Goal: Task Accomplishment & Management: Manage account settings

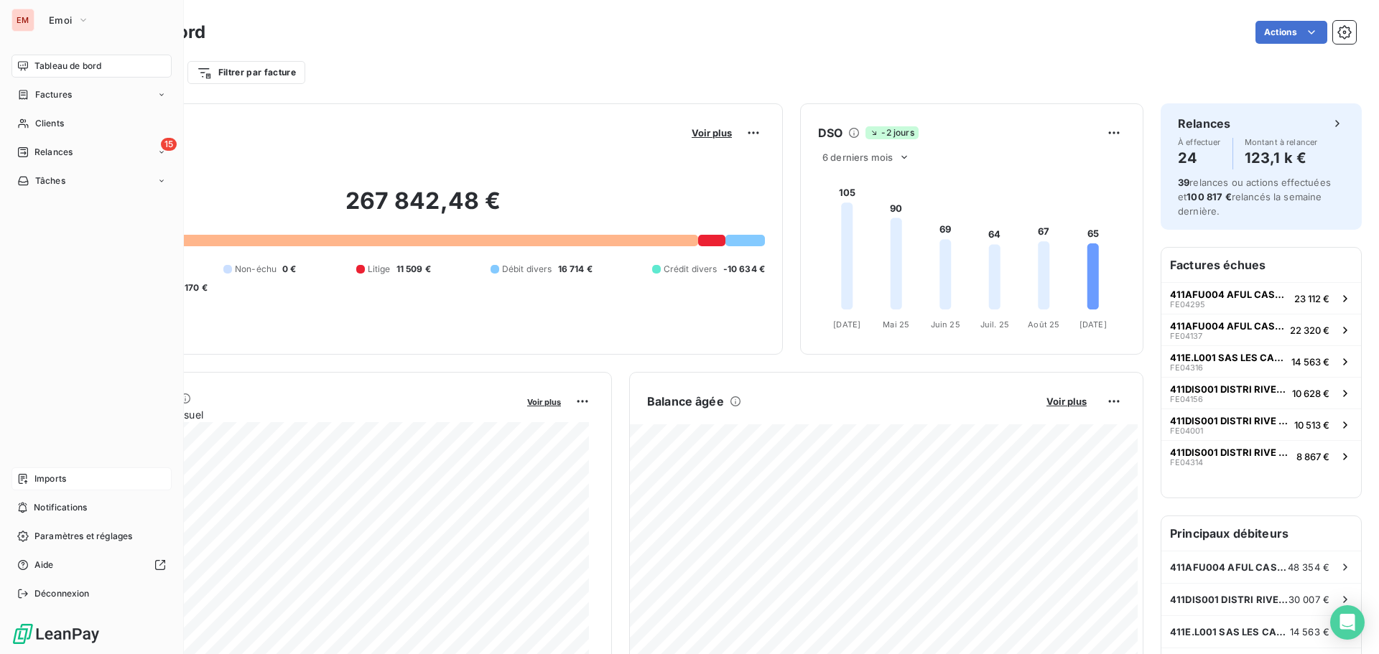
click at [26, 477] on icon at bounding box center [22, 478] width 11 height 11
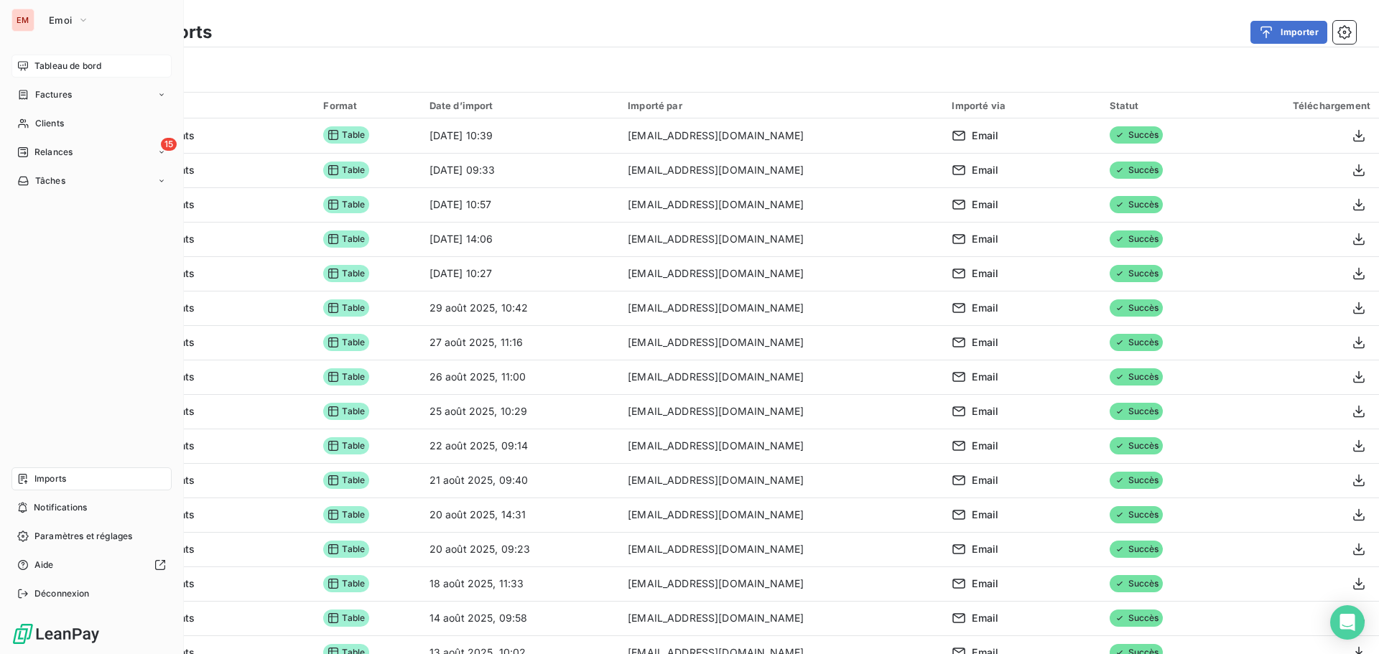
click at [31, 63] on div "Tableau de bord" at bounding box center [91, 66] width 160 height 23
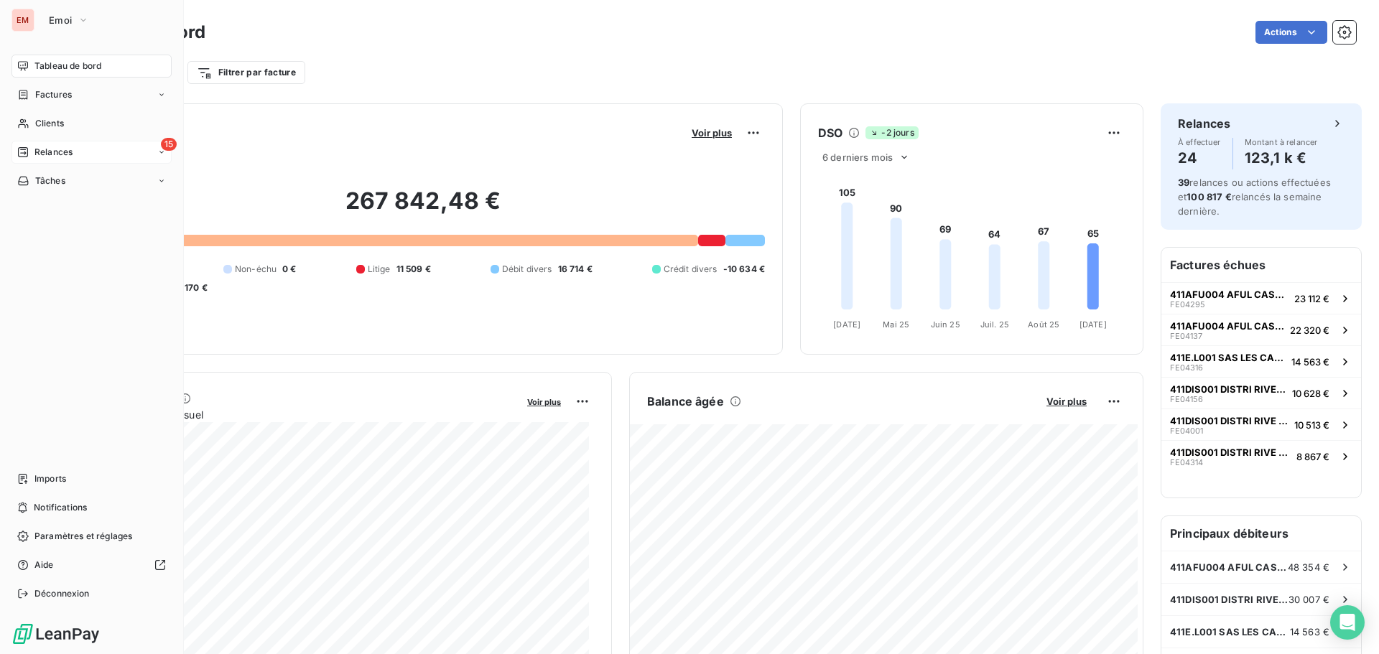
click at [60, 147] on span "Relances" at bounding box center [53, 152] width 38 height 13
click at [58, 183] on span "À effectuer" at bounding box center [57, 181] width 47 height 13
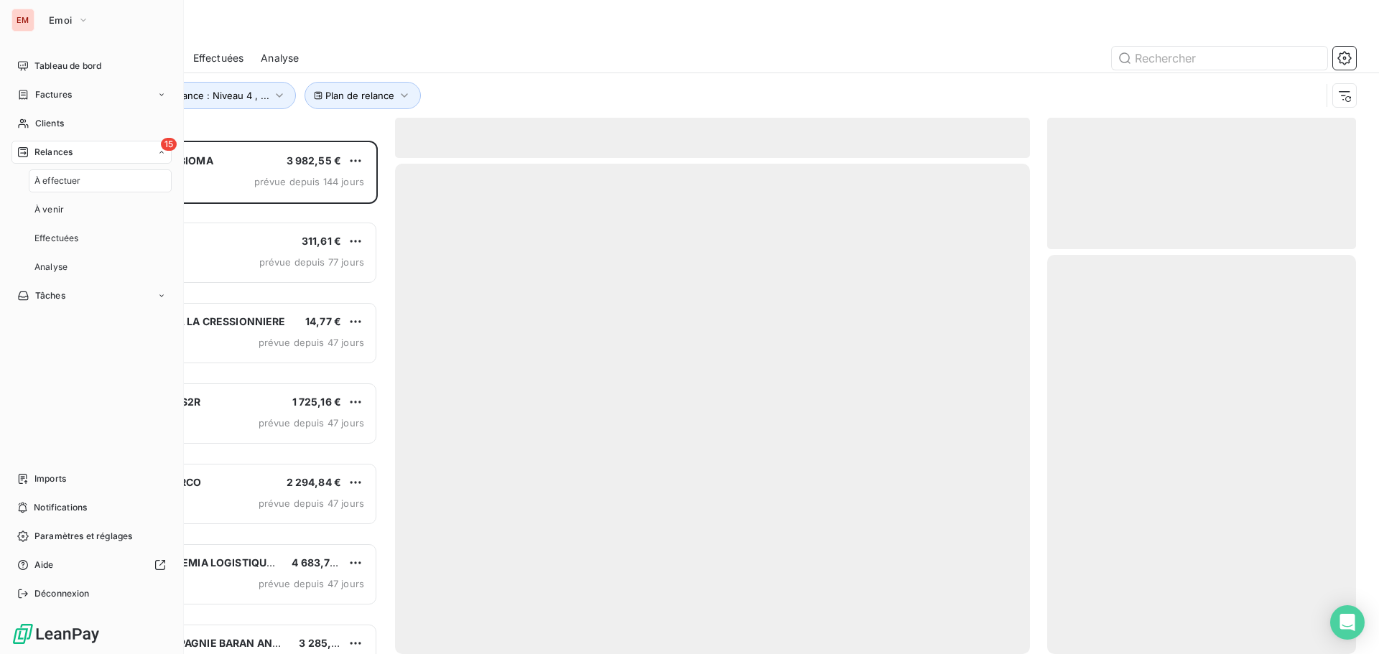
scroll to position [503, 298]
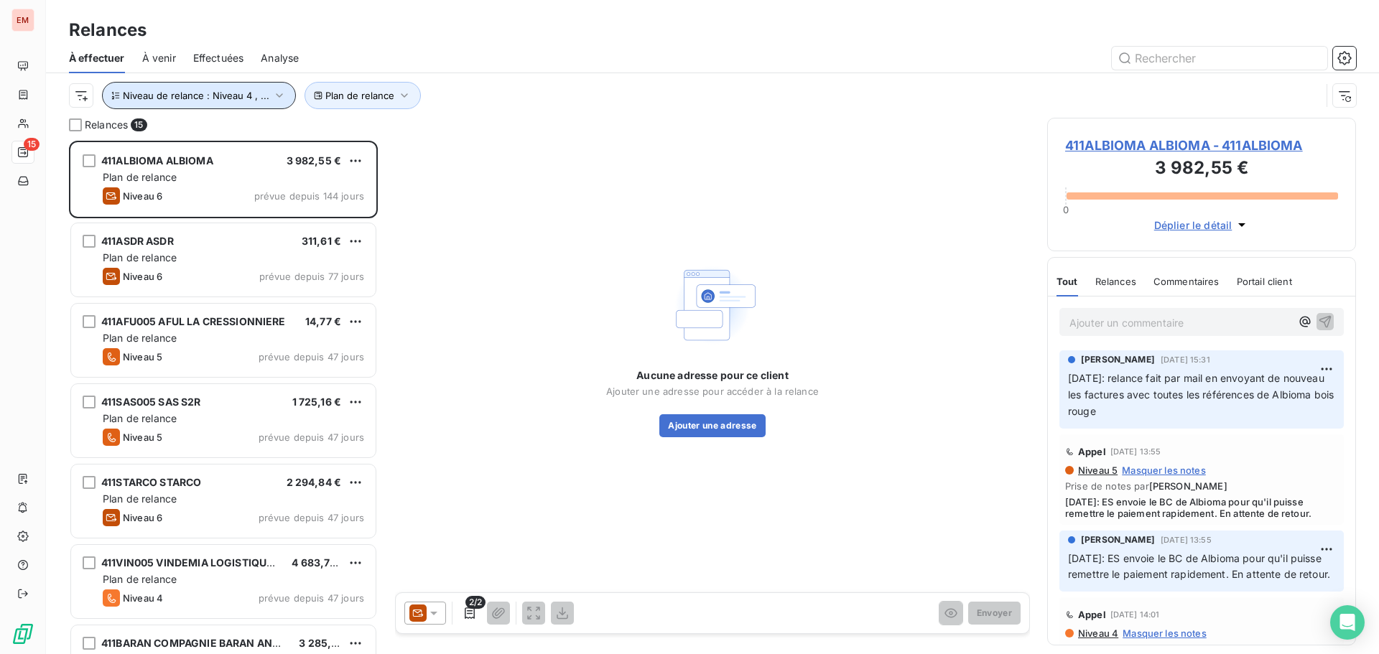
click at [211, 85] on button "Niveau de relance : Niveau 4 , ..." at bounding box center [199, 95] width 194 height 27
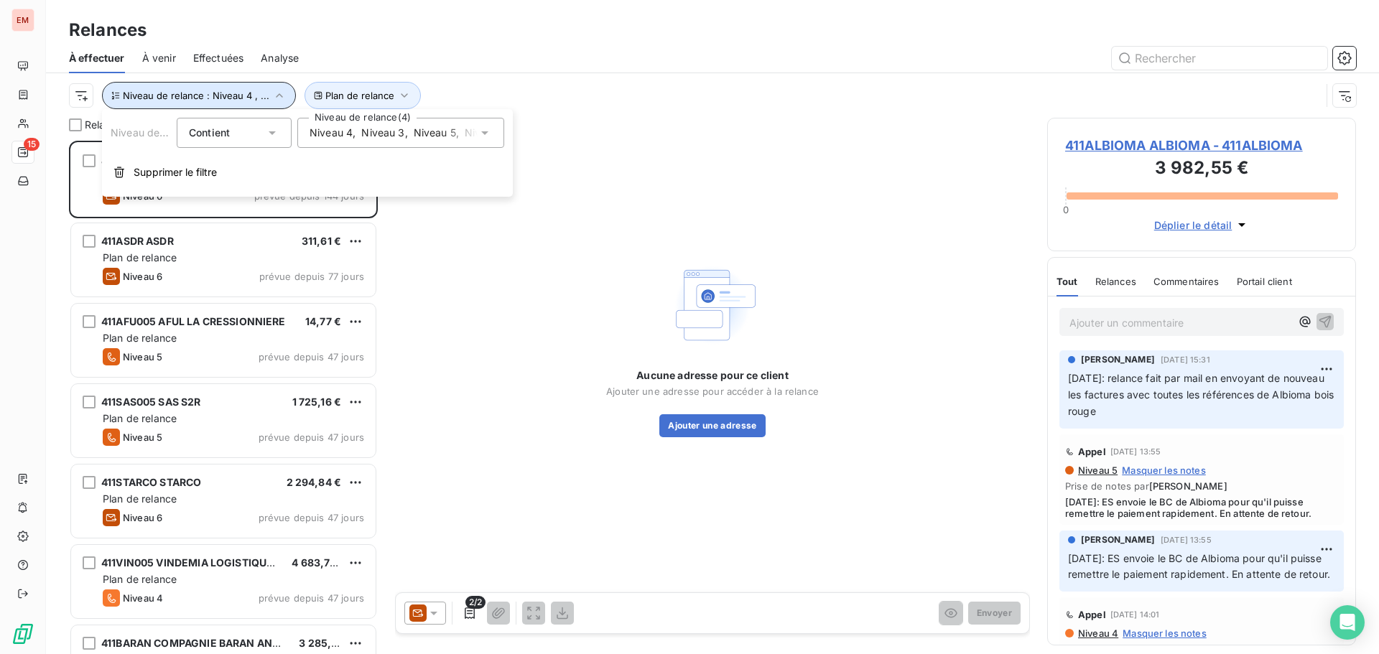
click at [211, 85] on button "Niveau de relance : Niveau 4 , ..." at bounding box center [199, 95] width 194 height 27
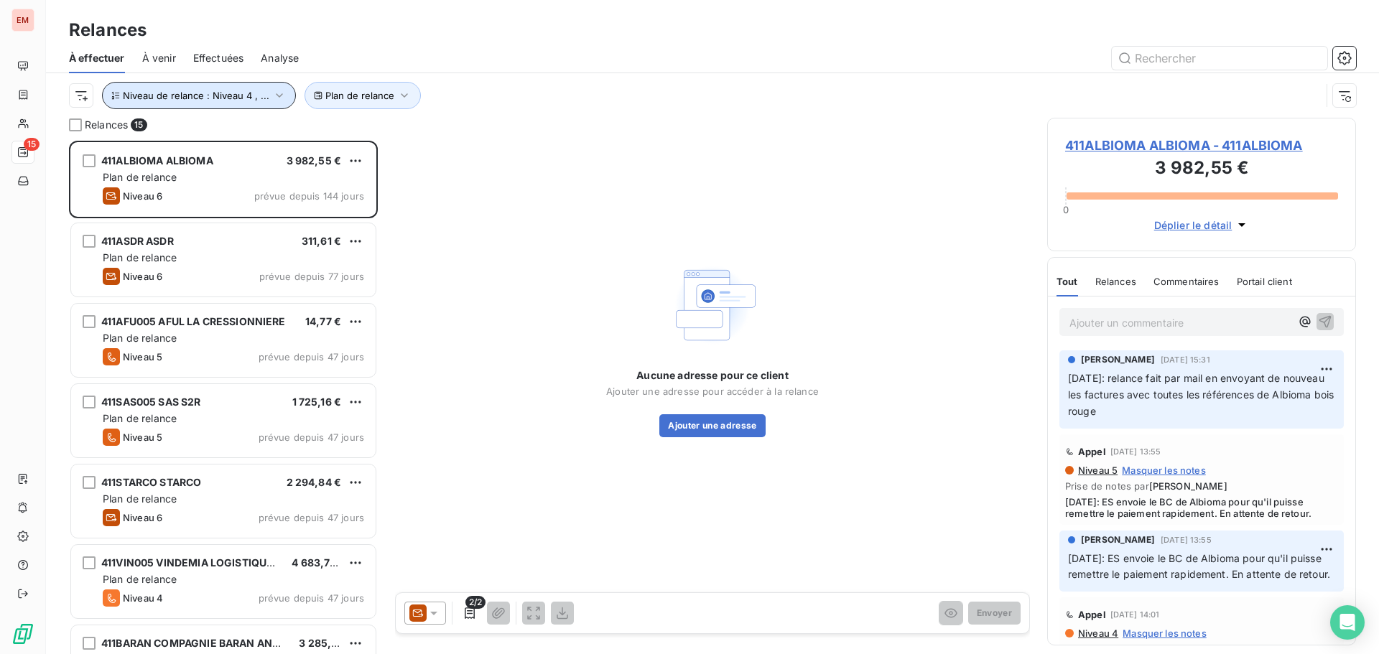
click at [160, 57] on span "À venir" at bounding box center [159, 58] width 34 height 14
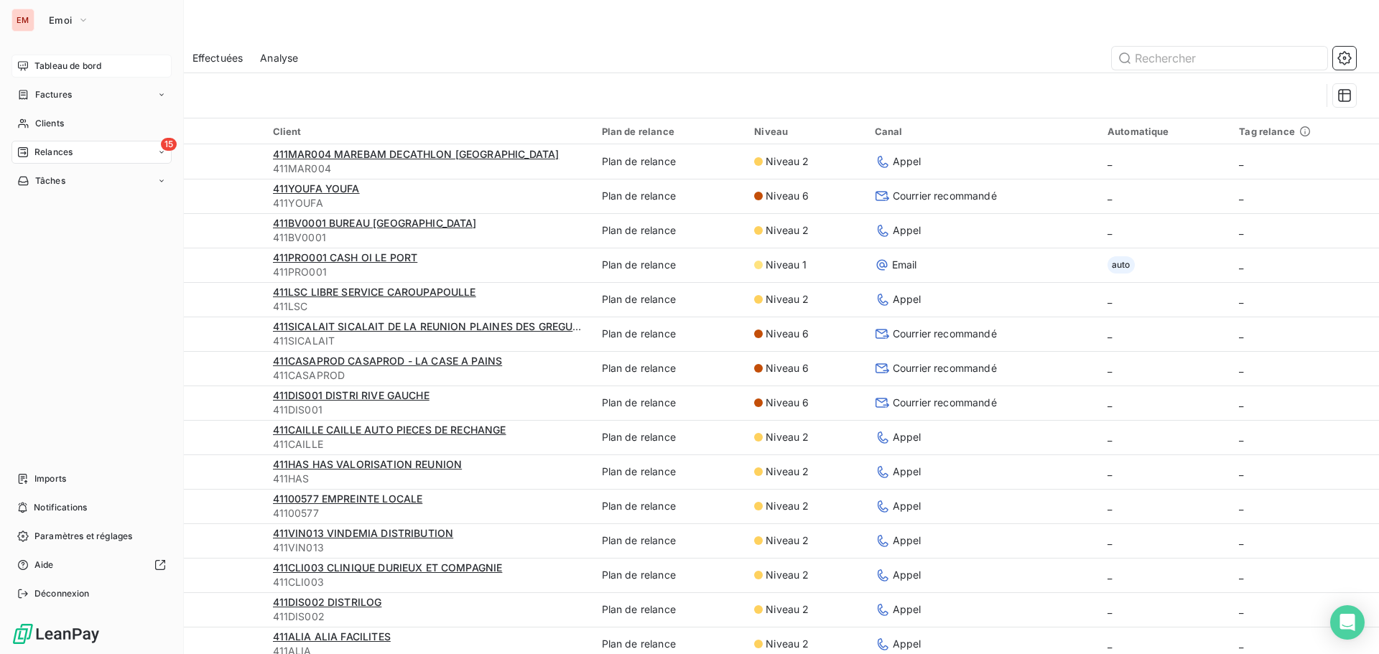
click at [39, 55] on div "Tableau de bord" at bounding box center [91, 66] width 160 height 23
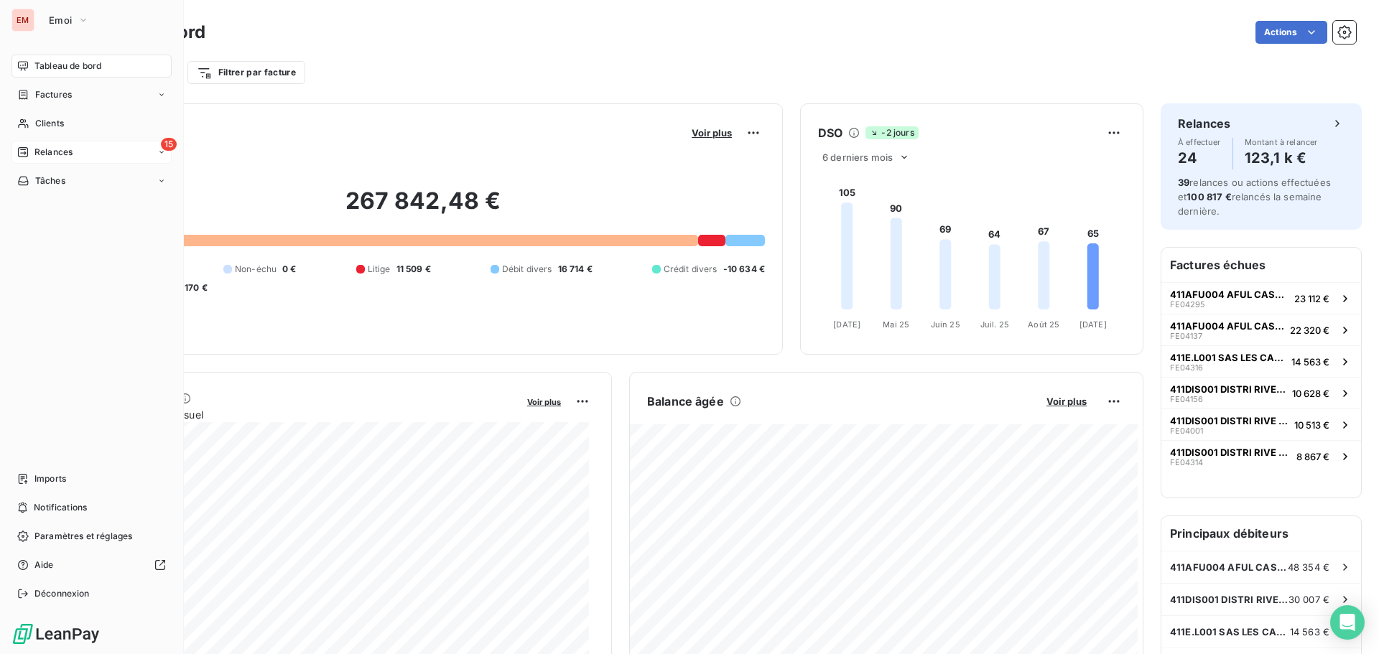
click at [37, 157] on span "Relances" at bounding box center [53, 152] width 38 height 13
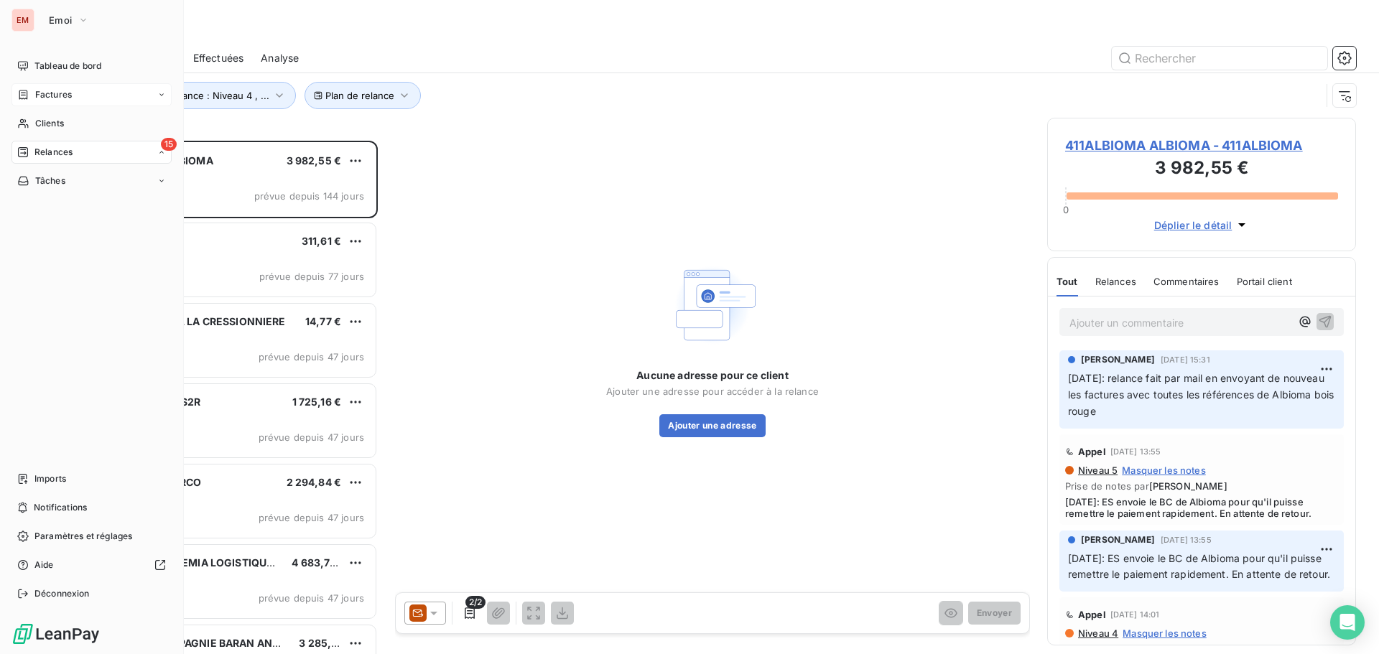
scroll to position [503, 298]
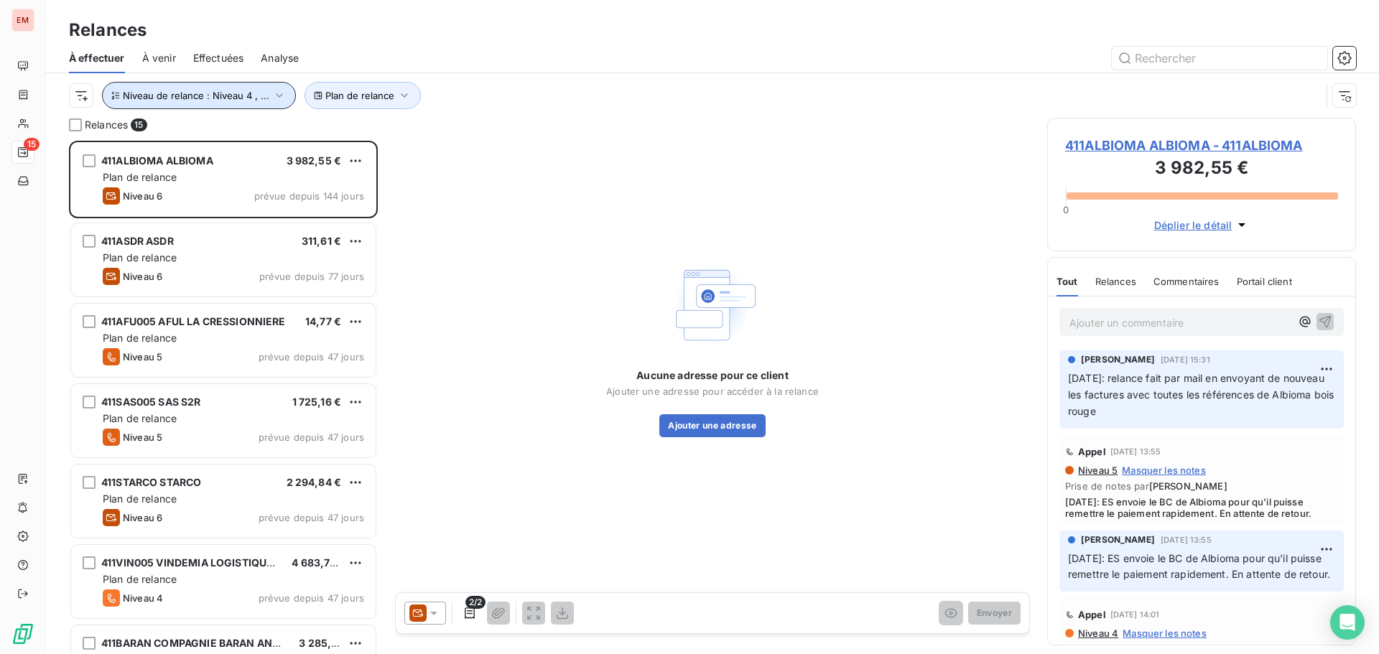
click at [244, 93] on span "Niveau de relance : Niveau 4 , ..." at bounding box center [196, 95] width 147 height 11
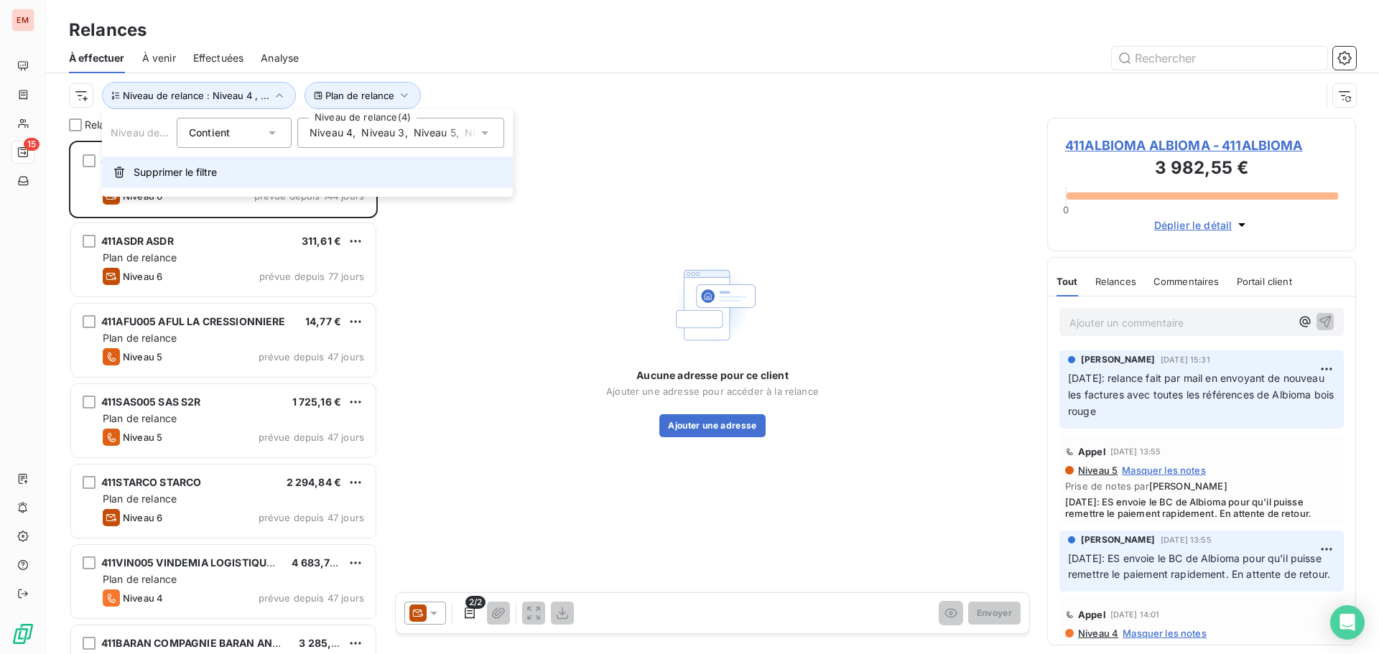
click at [152, 164] on button "Supprimer le filtre" at bounding box center [307, 173] width 411 height 32
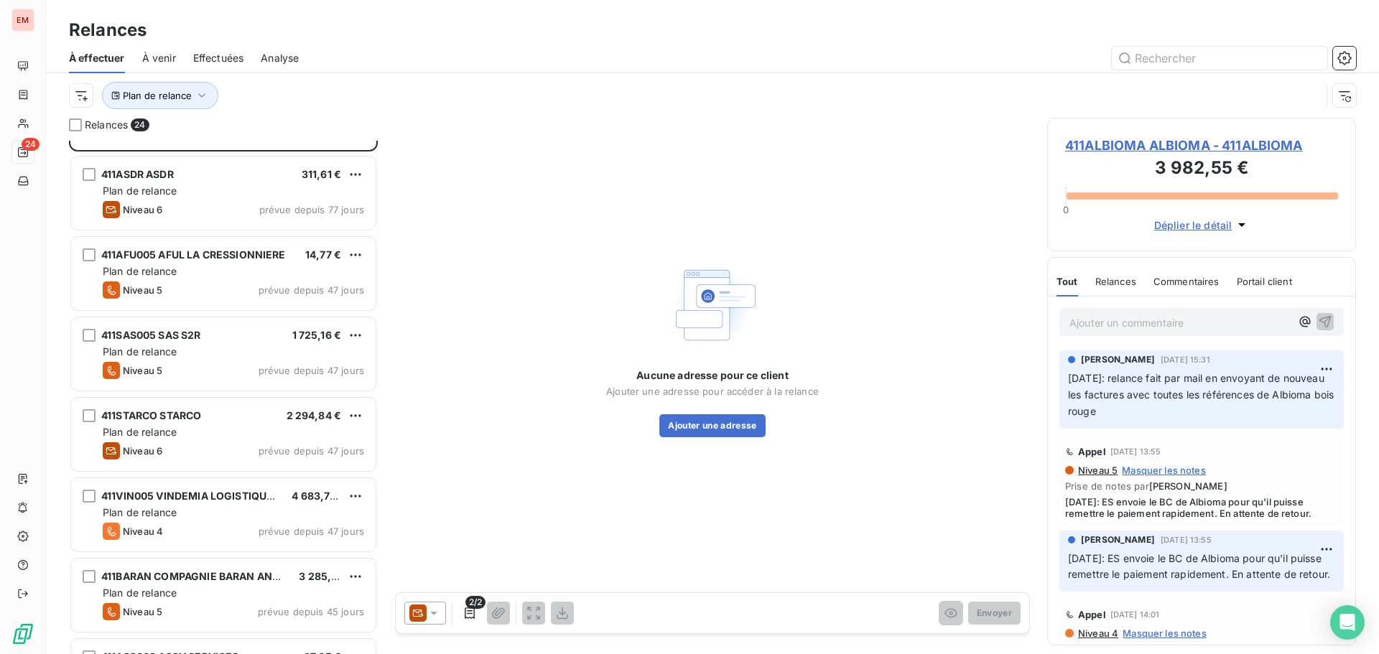
scroll to position [0, 0]
